Goal: Information Seeking & Learning: Learn about a topic

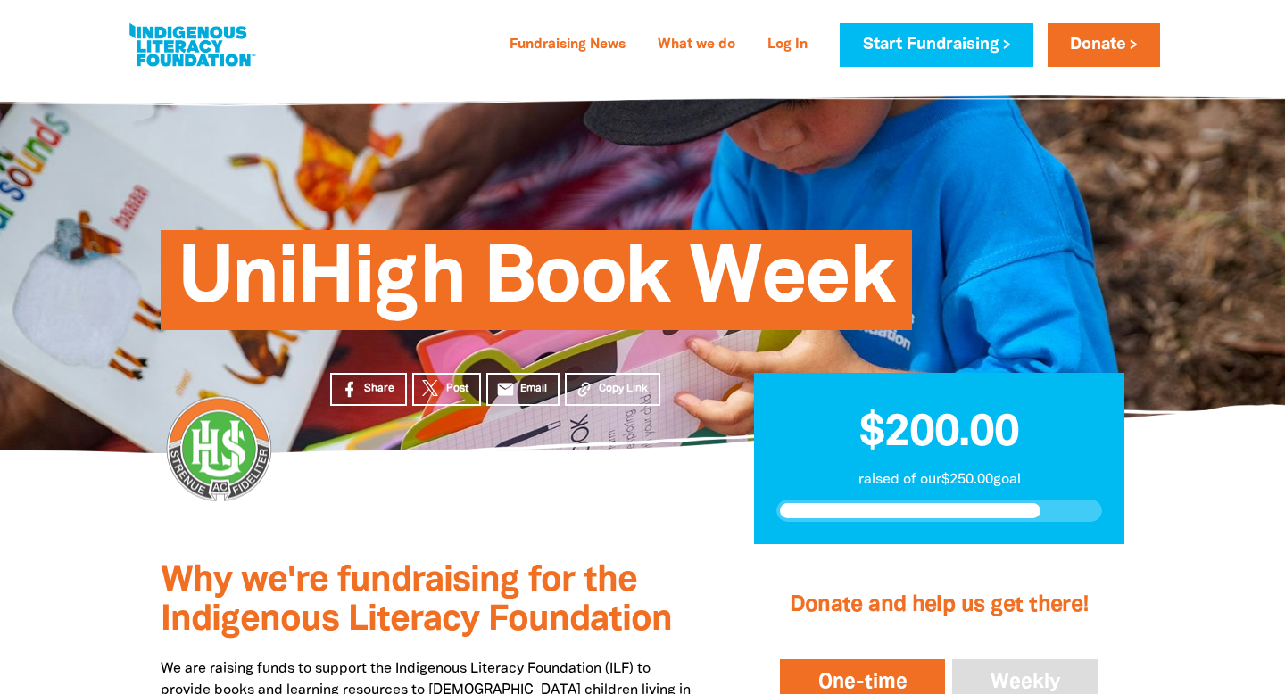
click at [526, 523] on div "Share Post email Email Copy Link" at bounding box center [515, 499] width 424 height 92
click at [427, 598] on h3 "Why we're fundraising for the Indigenous Literacy Foundation" at bounding box center [431, 601] width 540 height 79
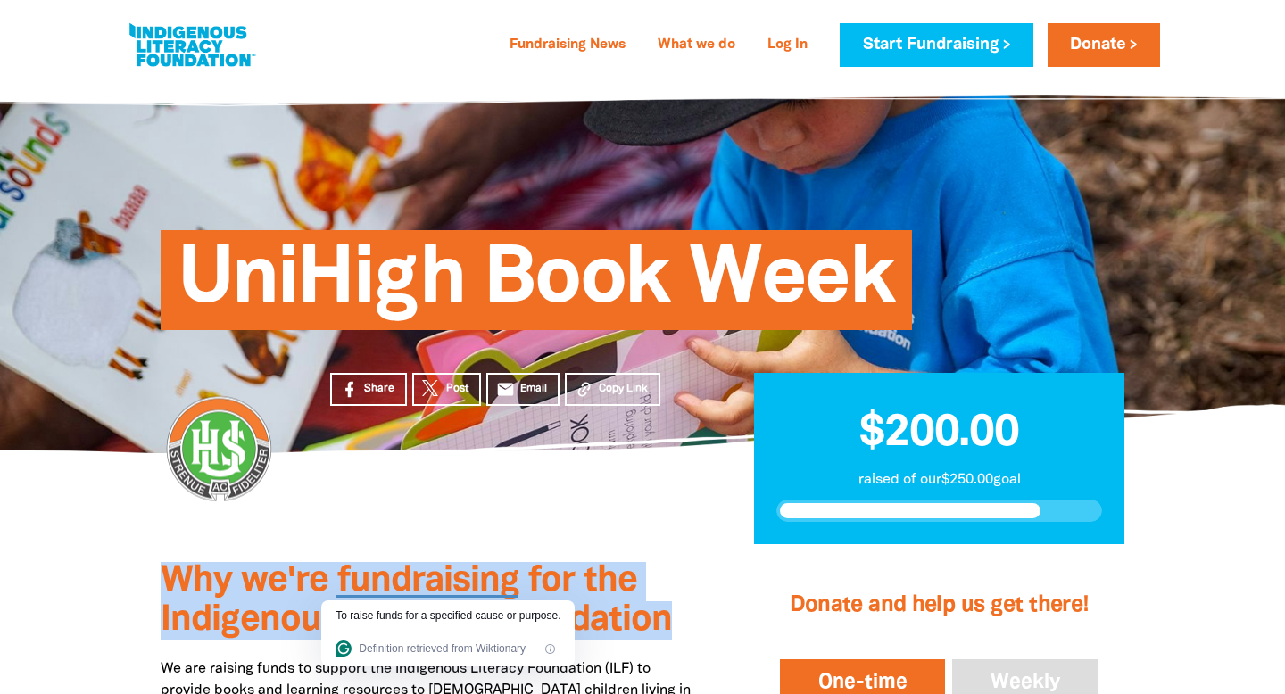
click at [427, 598] on h3 "Why we're fundraising for the Indigenous Literacy Foundation" at bounding box center [431, 601] width 540 height 79
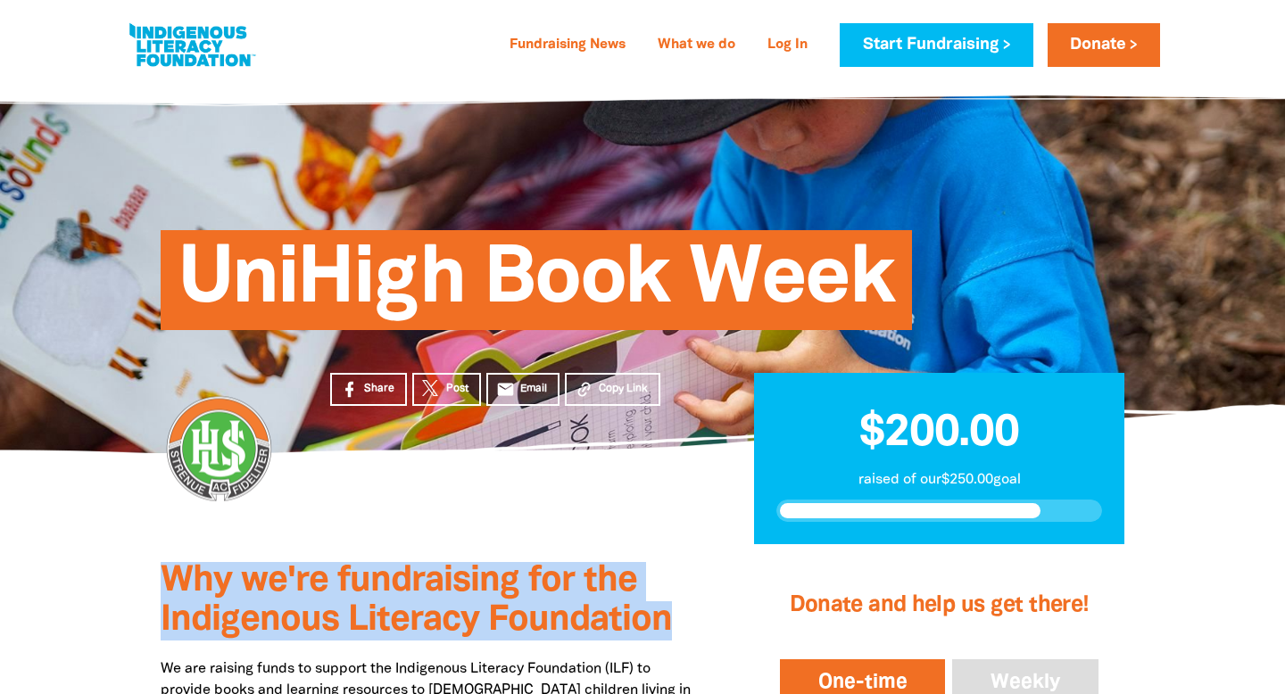
click at [528, 581] on span "Why we're fundraising for the Indigenous Literacy Foundation" at bounding box center [416, 601] width 511 height 72
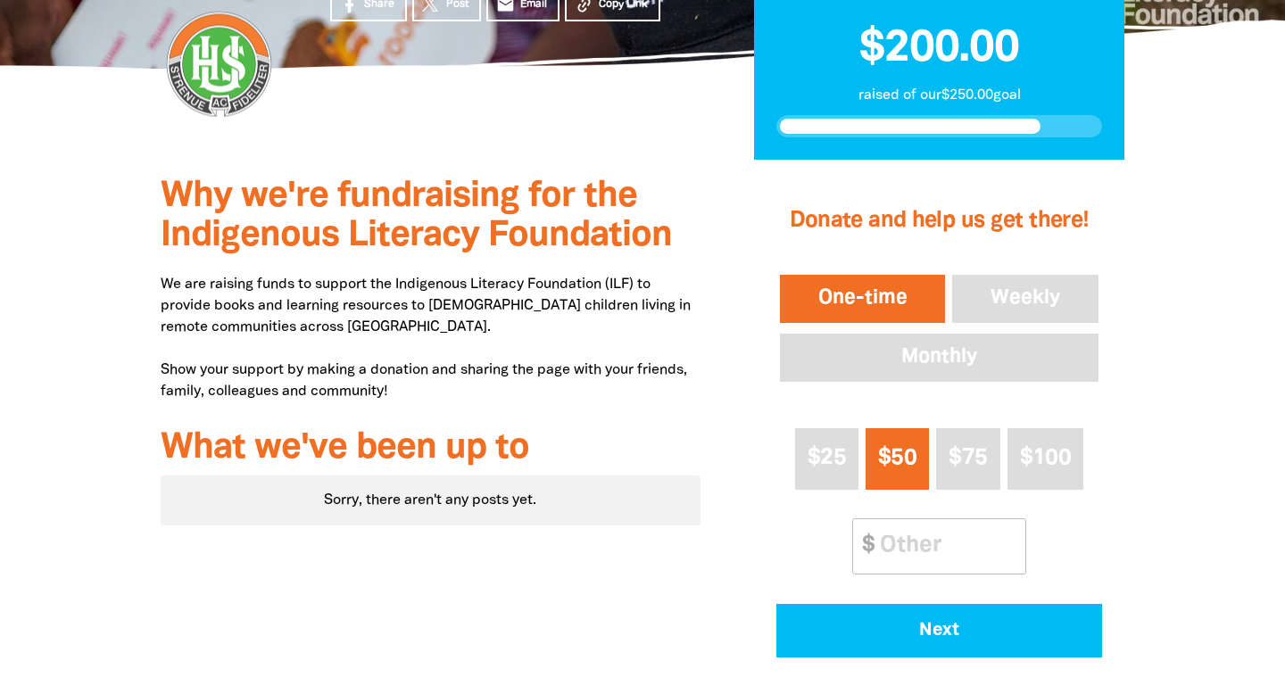
scroll to position [384, 0]
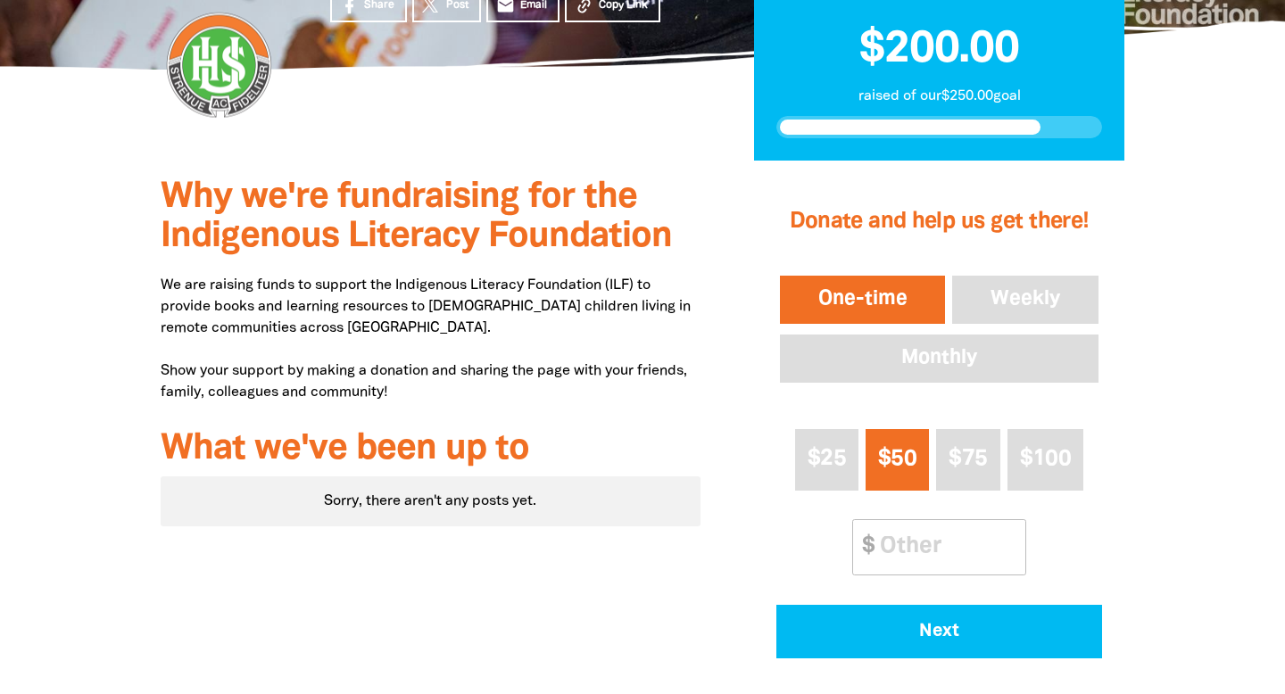
click at [528, 393] on p "We are raising funds to support the Indigenous Literacy Foundation (ILF) to pro…" at bounding box center [431, 339] width 540 height 128
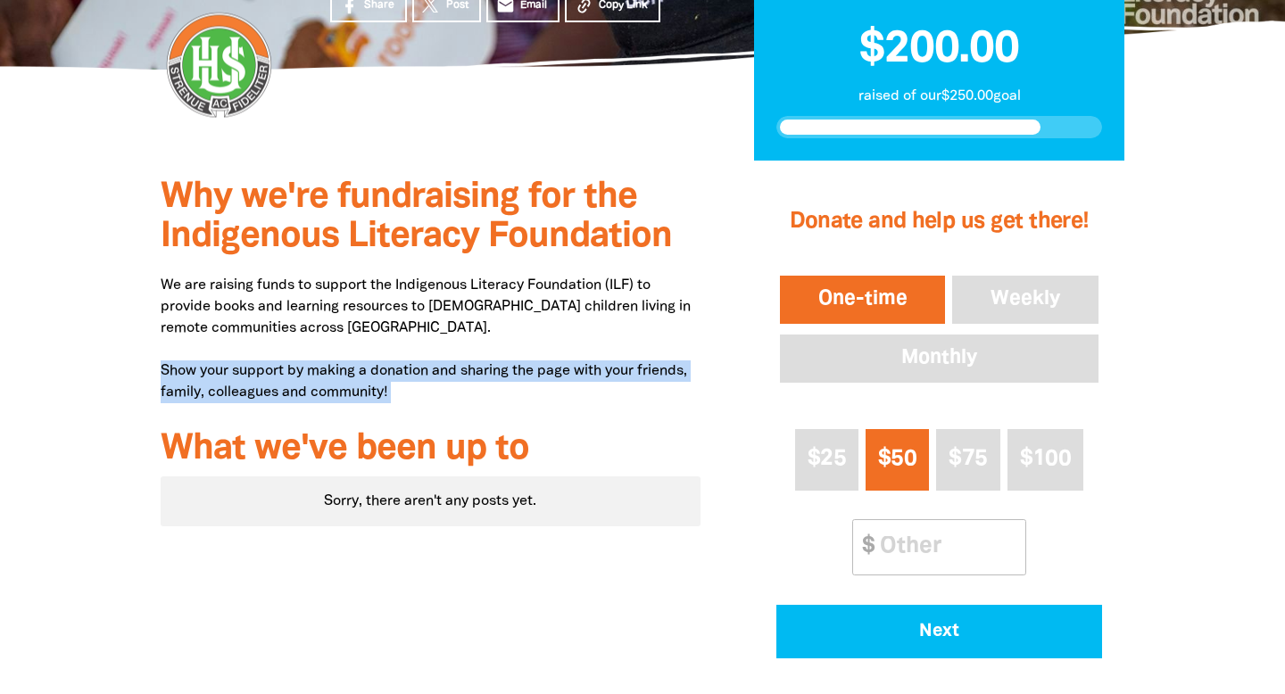
click at [530, 295] on p "We are raising funds to support the Indigenous Literacy Foundation (ILF) to pro…" at bounding box center [431, 339] width 540 height 128
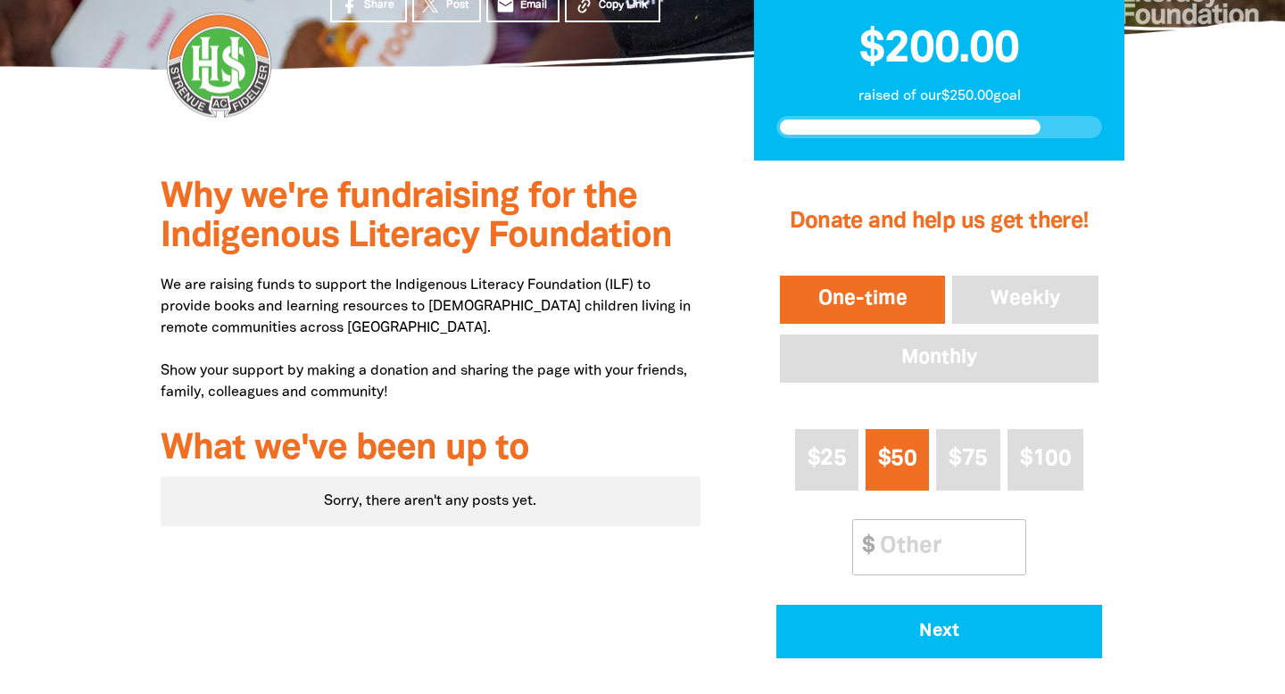
click at [530, 295] on p "We are raising funds to support the Indigenous Literacy Foundation (ILF) to pro…" at bounding box center [431, 339] width 540 height 128
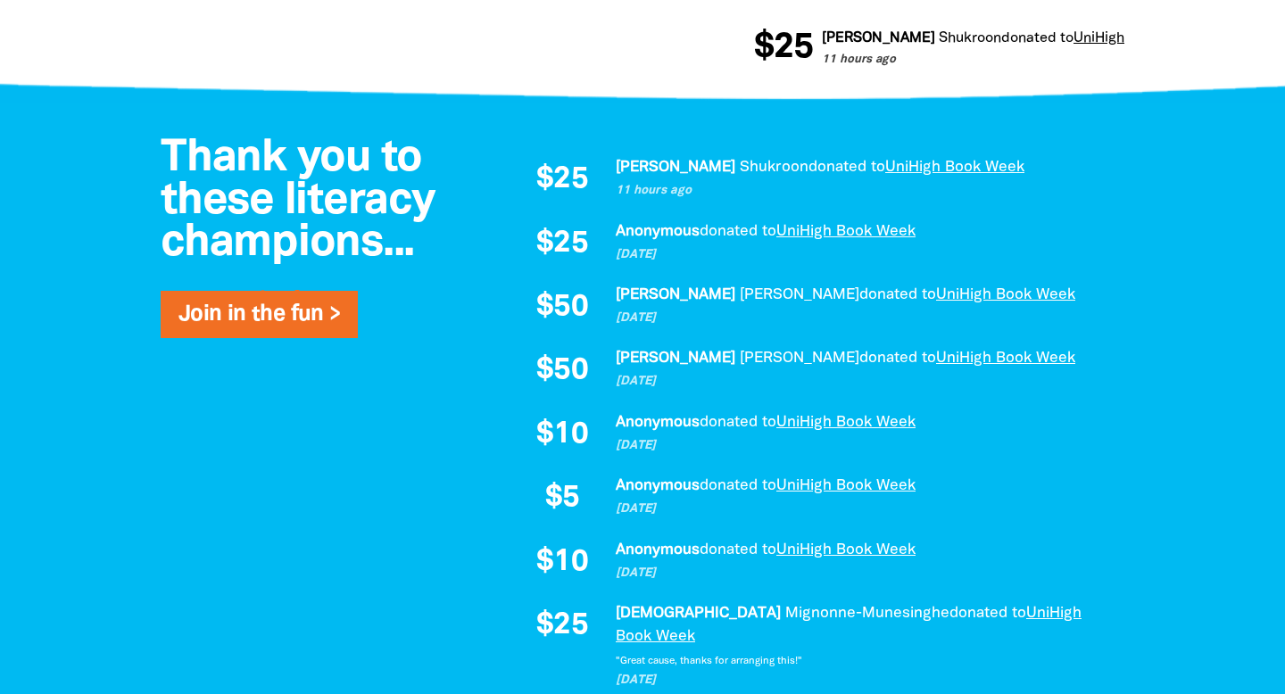
scroll to position [1062, 0]
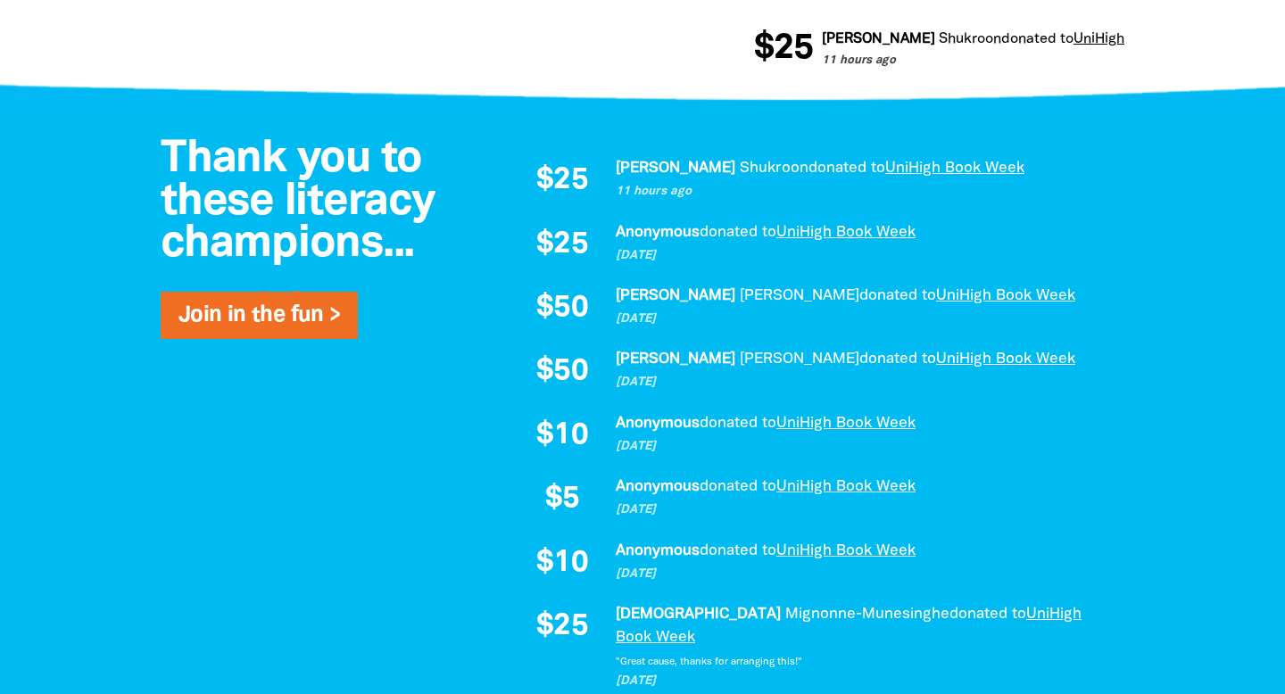
click at [700, 402] on div "$25 [PERSON_NAME] donated to UniHigh Book Week 11 hours ago $25 Anonymous donat…" at bounding box center [812, 424] width 589 height 534
click at [656, 184] on p "11 hours ago" at bounding box center [861, 192] width 491 height 18
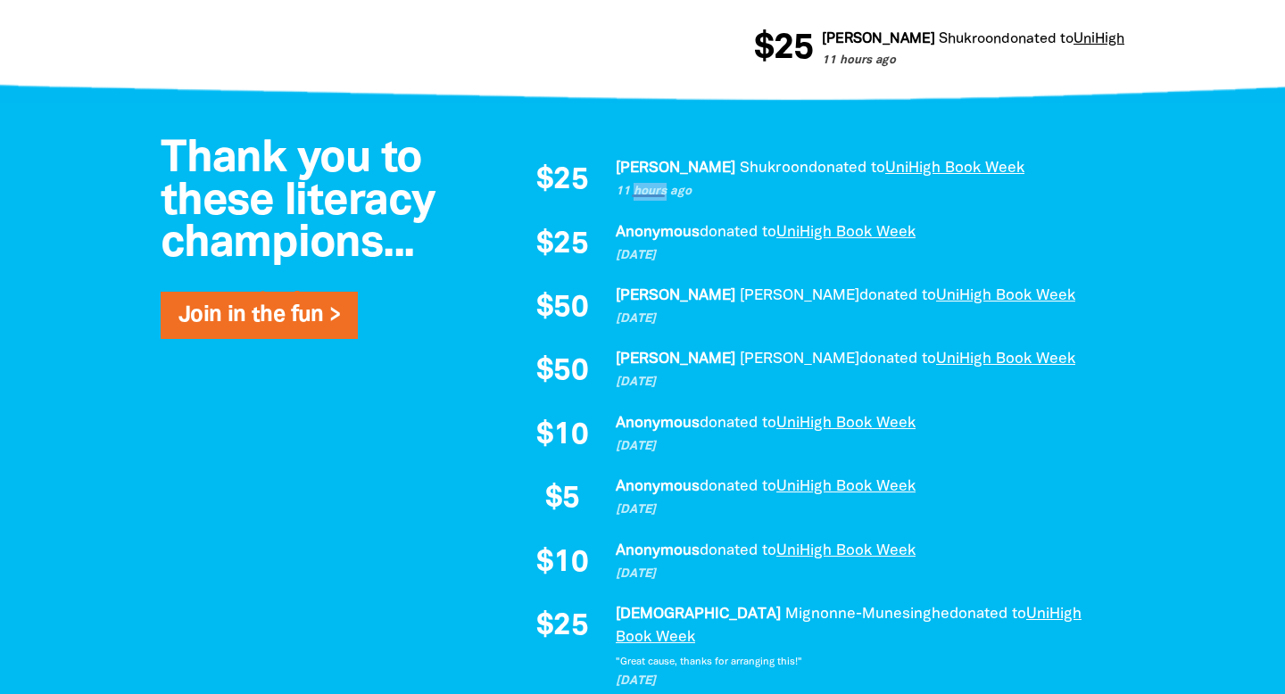
click at [656, 184] on p "11 hours ago" at bounding box center [861, 192] width 491 height 18
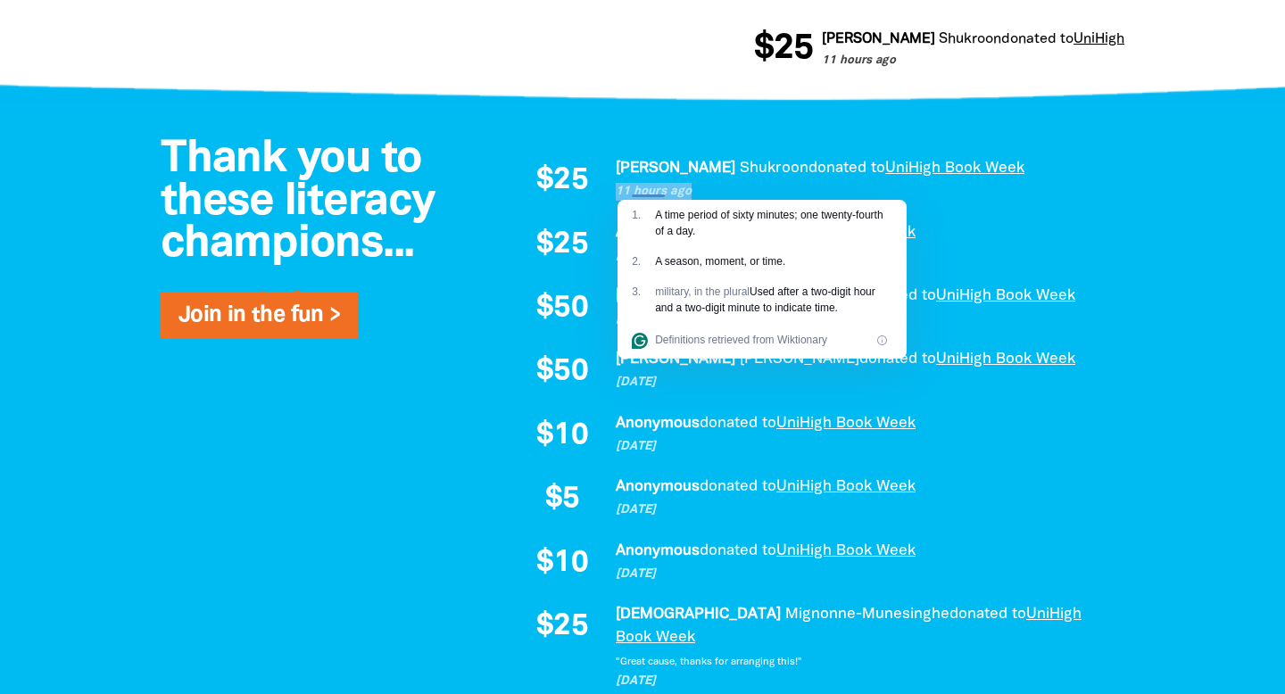
click at [740, 164] on em "Shukroon" at bounding box center [774, 168] width 69 height 13
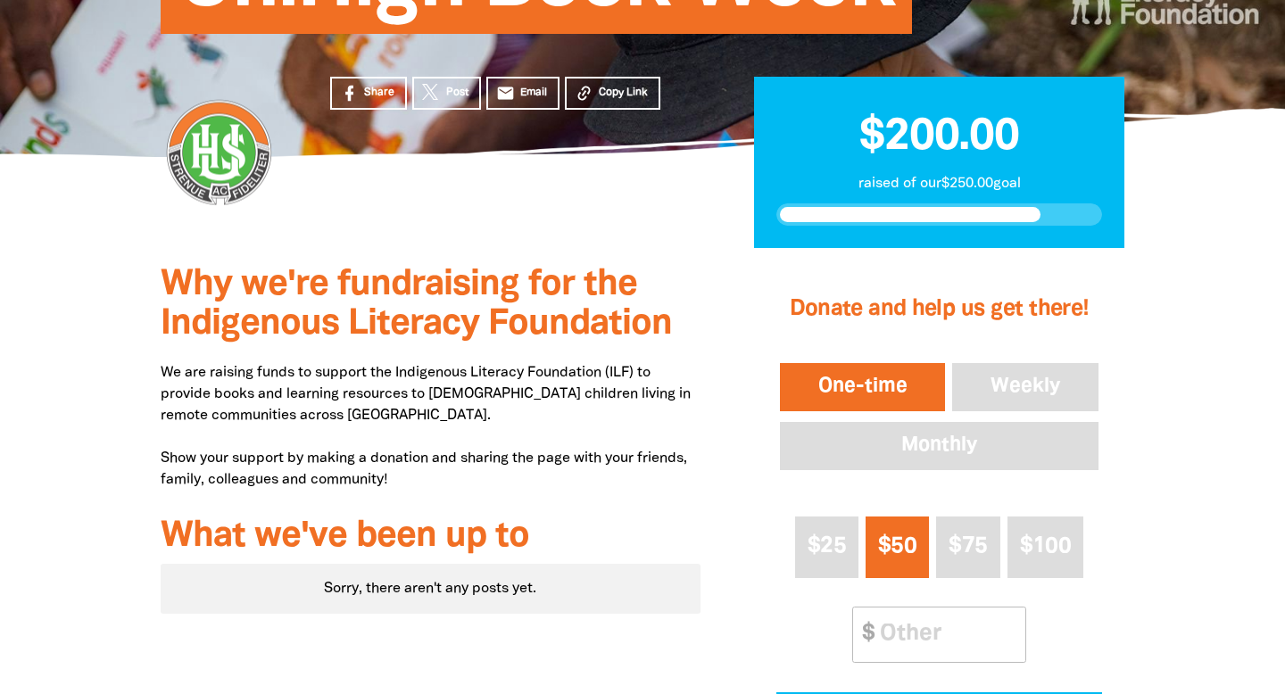
scroll to position [0, 0]
